Goal: Task Accomplishment & Management: Complete application form

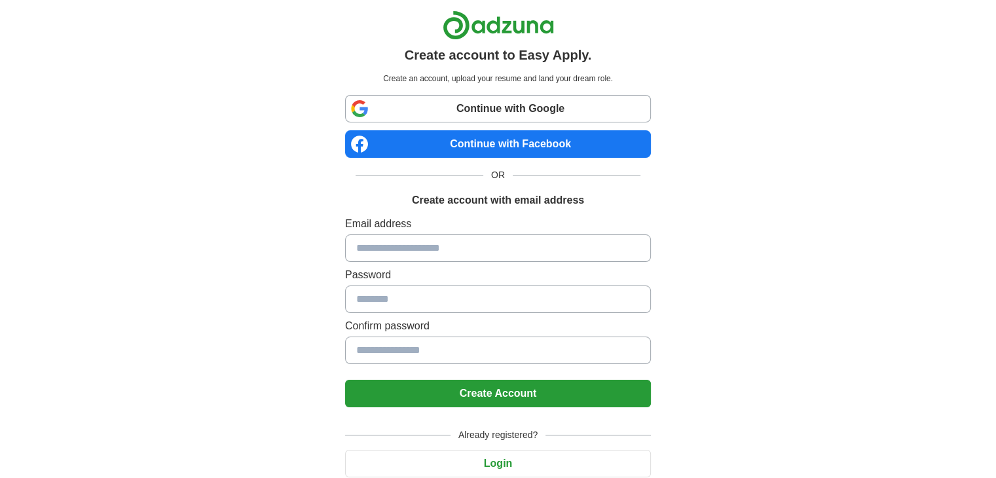
click at [475, 244] on input at bounding box center [498, 247] width 306 height 27
click at [408, 255] on input at bounding box center [498, 247] width 306 height 27
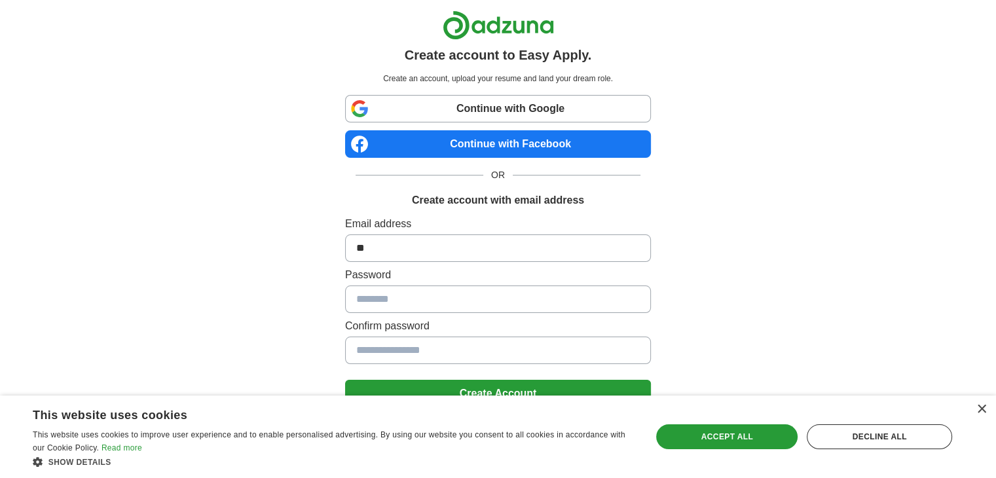
type input "*"
